Goal: Navigation & Orientation: Find specific page/section

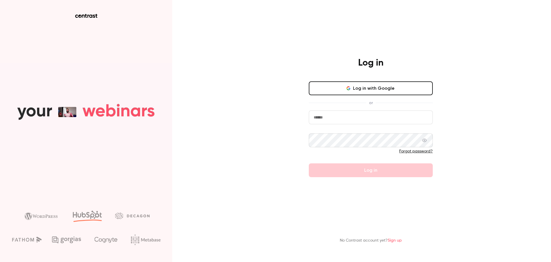
type input "**********"
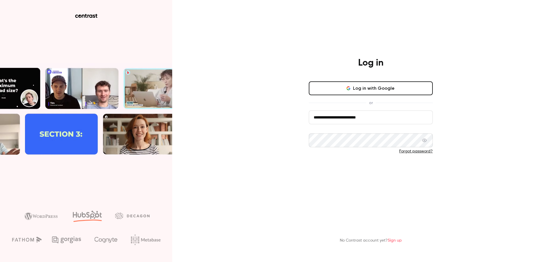
click at [376, 173] on form "**********" at bounding box center [371, 143] width 124 height 67
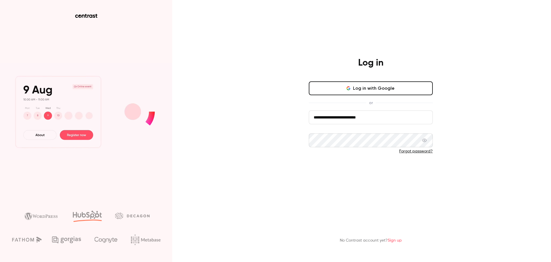
click at [376, 173] on button "Log in" at bounding box center [371, 170] width 124 height 14
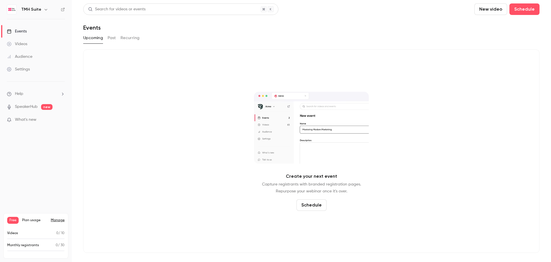
click at [27, 119] on span "What's new" at bounding box center [26, 120] width 22 height 6
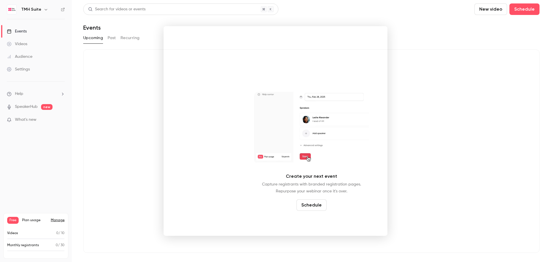
click at [21, 45] on div at bounding box center [275, 131] width 551 height 262
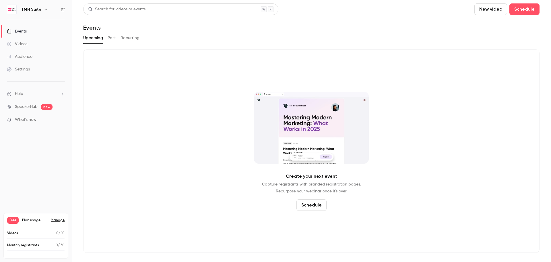
click at [21, 43] on div "Videos" at bounding box center [17, 44] width 20 height 6
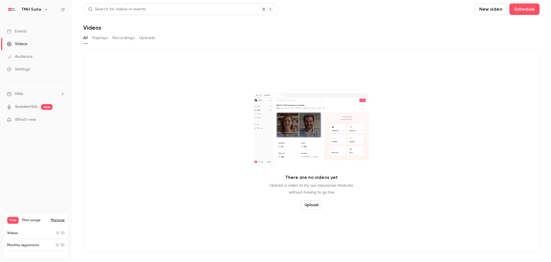
click at [100, 39] on button "Replays" at bounding box center [100, 37] width 16 height 9
click at [116, 40] on button "Recordings" at bounding box center [124, 37] width 22 height 9
click at [142, 38] on button "Uploads" at bounding box center [147, 37] width 16 height 9
click at [26, 32] on div "Events" at bounding box center [17, 31] width 20 height 6
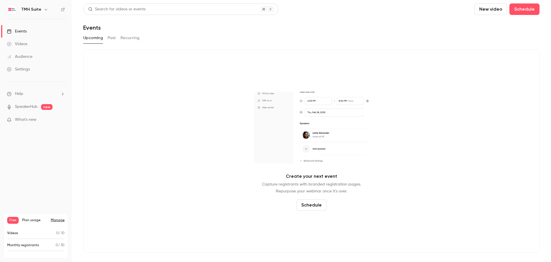
click at [113, 37] on button "Past" at bounding box center [112, 37] width 8 height 9
